Goal: Transaction & Acquisition: Book appointment/travel/reservation

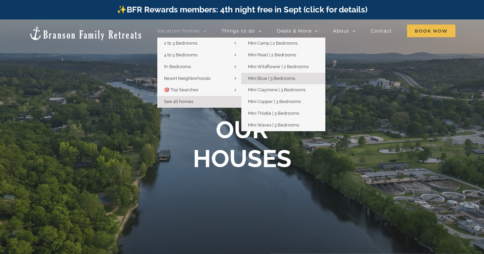
click at [261, 79] on span "Mini Blue | 3 Bedrooms" at bounding box center [271, 78] width 47 height 5
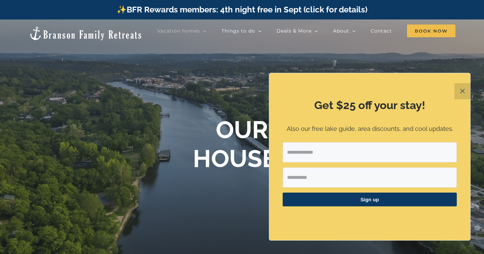
click at [464, 91] on button "✕" at bounding box center [462, 91] width 16 height 16
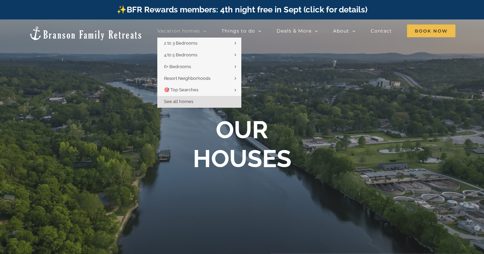
click at [193, 29] on span "Vacation homes" at bounding box center [178, 31] width 43 height 5
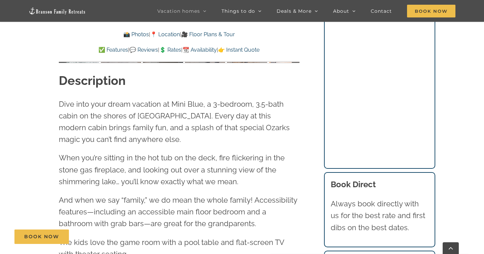
scroll to position [656, 0]
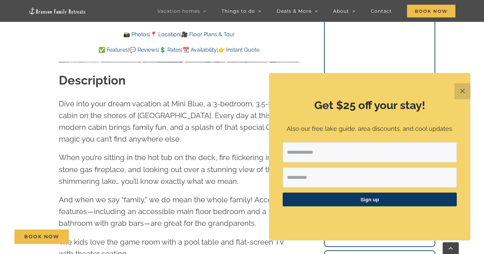
click at [461, 94] on button "✕" at bounding box center [462, 91] width 16 height 16
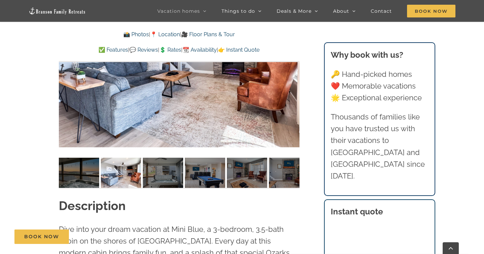
scroll to position [429, 0]
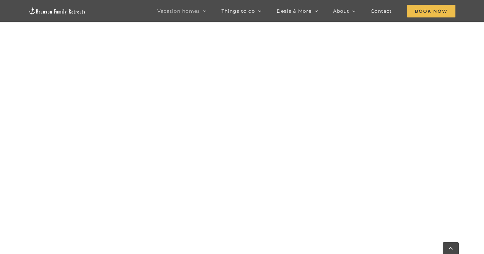
scroll to position [602, 0]
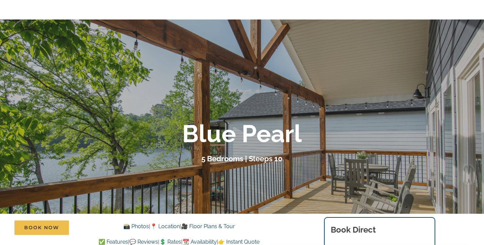
scroll to position [50, 0]
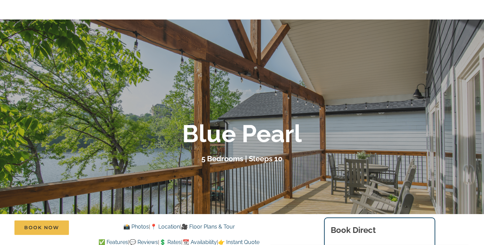
click at [191, 168] on div at bounding box center [242, 141] width 484 height 245
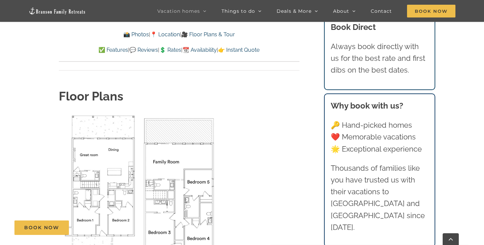
scroll to position [2215, 0]
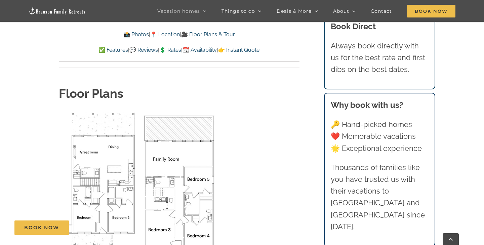
click at [117, 154] on img "Floor Plan" at bounding box center [98, 180] width 78 height 139
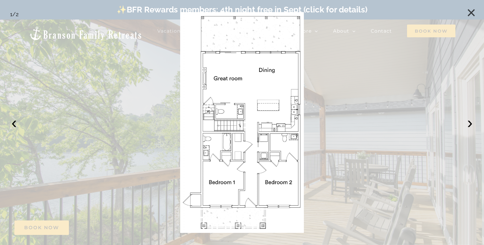
click at [471, 13] on button "×" at bounding box center [471, 12] width 15 height 15
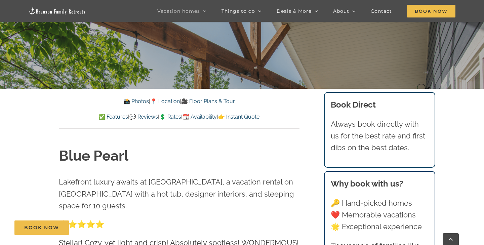
scroll to position [177, 0]
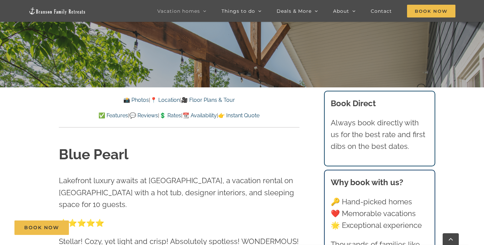
click at [230, 102] on link "🎥 Floor Plans & Tour" at bounding box center [208, 100] width 54 height 6
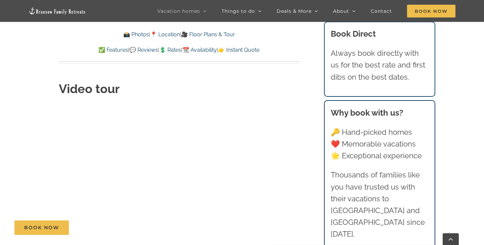
scroll to position [2421, 0]
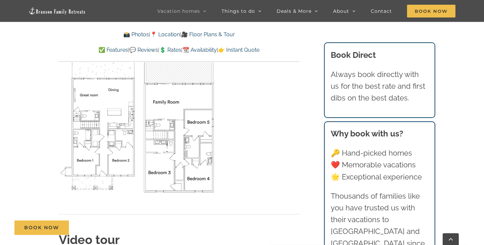
scroll to position [2258, 0]
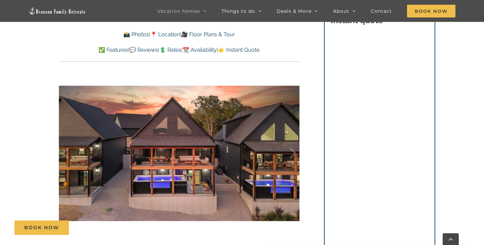
scroll to position [412, 0]
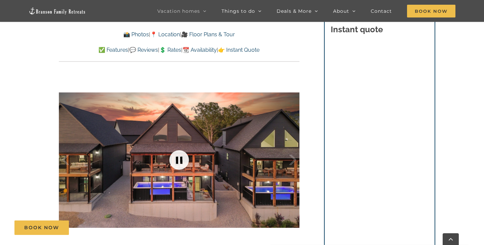
click at [177, 160] on link at bounding box center [179, 160] width 27 height 27
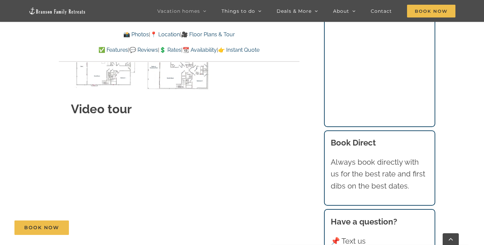
scroll to position [2607, 0]
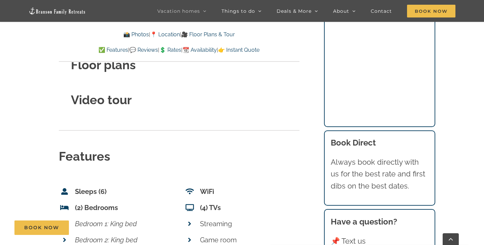
scroll to position [2449, 0]
